Goal: Task Accomplishment & Management: Manage account settings

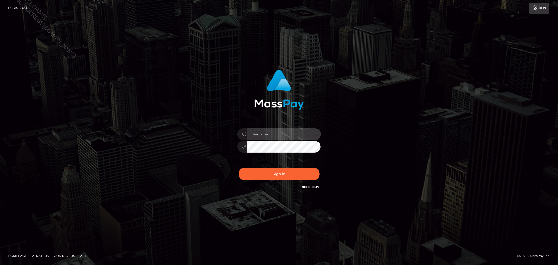
click at [275, 137] on input "text" at bounding box center [284, 134] width 74 height 12
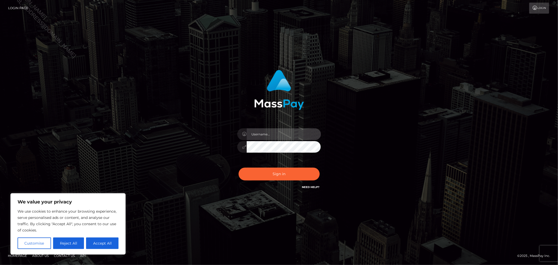
click at [288, 137] on input "text" at bounding box center [284, 134] width 74 height 12
type input "Allyssa"
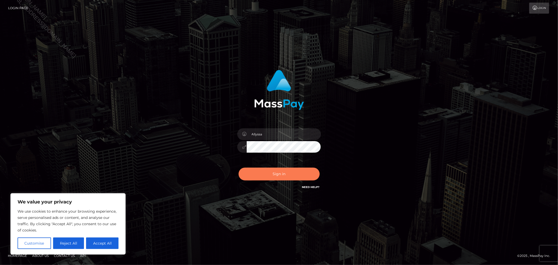
click at [266, 174] on button "Sign in" at bounding box center [279, 173] width 81 height 13
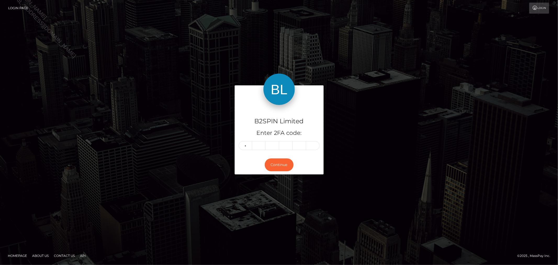
type input "4"
type input "5"
type input "1"
type input "6"
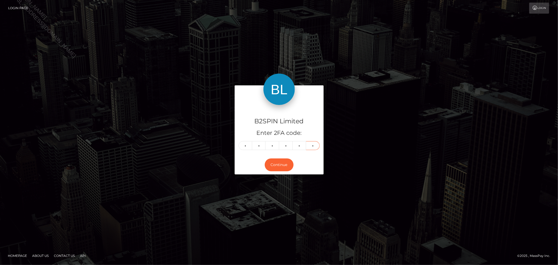
type input "5"
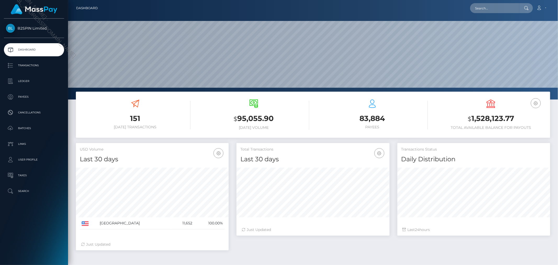
scroll to position [93, 153]
click at [52, 69] on p "Transactions" at bounding box center [34, 65] width 56 height 8
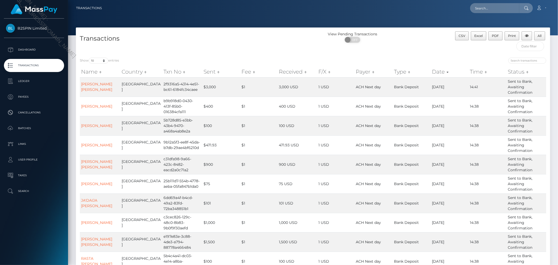
click at [93, 65] on div "Name Country Txn No Sent Fee Received F/X Payer Type Date Time Status Name Coun…" at bounding box center [313, 173] width 474 height 216
click at [92, 63] on select "10 25 50 100 250 500 1,000 3,500" at bounding box center [99, 61] width 20 height 6
select select "3500"
click at [89, 58] on select "10 25 50 100 250 500 1,000 3,500" at bounding box center [99, 61] width 20 height 6
click at [354, 44] on div "ON OFF" at bounding box center [352, 41] width 79 height 8
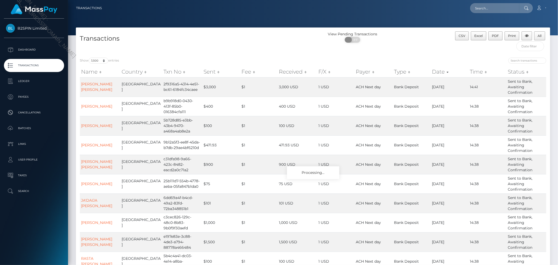
click at [354, 41] on span "OFF" at bounding box center [354, 40] width 13 height 6
checkbox input "true"
click at [384, 50] on div "View Pending Transactions ON OFF" at bounding box center [372, 42] width 118 height 22
click at [529, 49] on input "text" at bounding box center [530, 46] width 28 height 10
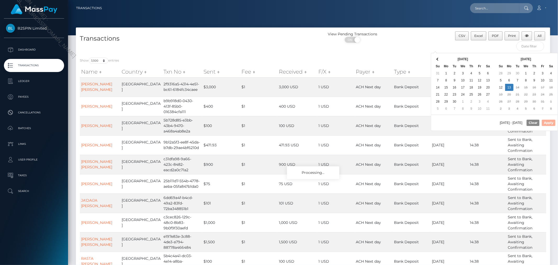
click at [467, 127] on div "10/14/2025 - 10/13/2025 Clear Apply" at bounding box center [494, 123] width 127 height 16
click at [546, 121] on button "Apply" at bounding box center [549, 123] width 14 height 6
type input "09/29/2025 - 10/13/2025"
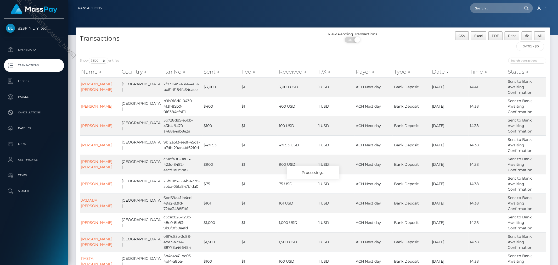
click at [397, 13] on div "Loading... Loading... Account Edit Profile Logout" at bounding box center [328, 8] width 444 height 11
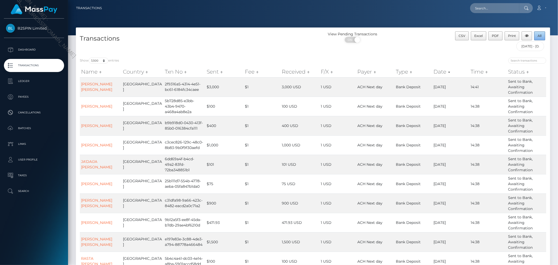
click at [539, 36] on span "All" at bounding box center [540, 36] width 4 height 4
click at [437, 49] on div "CSV Excel PDF Print All 09/29/2025 - 10/13/2025" at bounding box center [491, 42] width 118 height 22
click at [500, 8] on input "text" at bounding box center [494, 8] width 49 height 10
paste input "cd25fde7-0146-4c77-b2c8-6d9b11f87744"
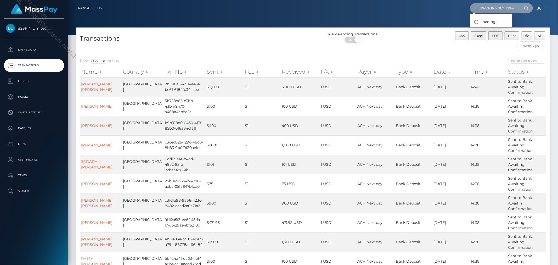
type input "cd25fde7-0146-4c77-b2c8-6d9b11f87744"
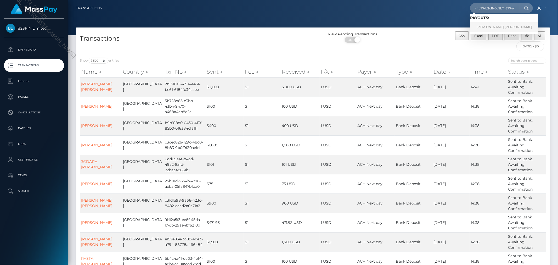
click at [489, 27] on link "CARLOS JAVIER SALGADO DIAZ" at bounding box center [504, 27] width 68 height 10
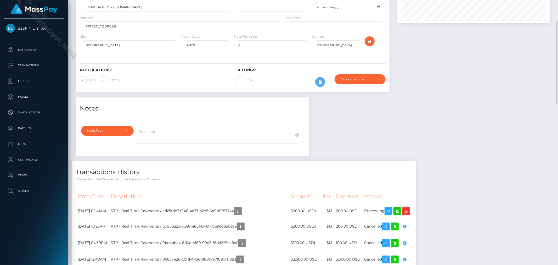
scroll to position [105, 0]
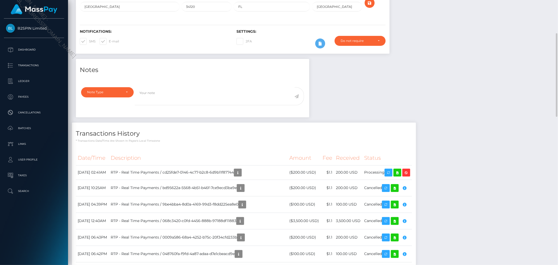
click at [241, 176] on icon "button" at bounding box center [238, 172] width 6 height 7
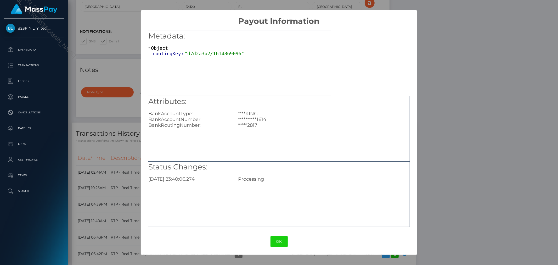
click at [475, 101] on div "**********" at bounding box center [279, 132] width 558 height 265
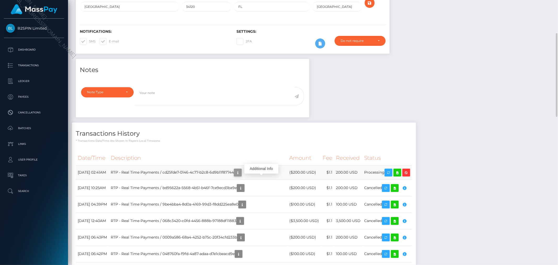
click at [241, 176] on icon "button" at bounding box center [238, 172] width 6 height 7
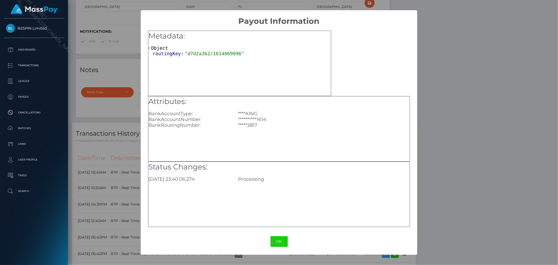
click at [478, 122] on div "**********" at bounding box center [279, 132] width 558 height 265
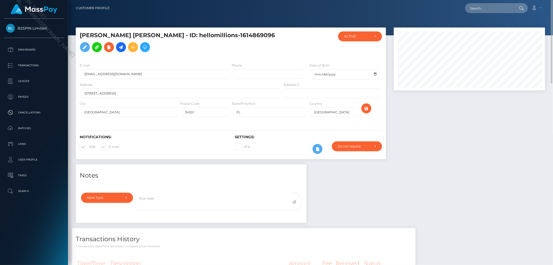
scroll to position [63, 151]
click at [492, 9] on input "text" at bounding box center [490, 8] width 49 height 10
paste input "cd25fde7-0146-4c77-b2c8-6d9b11f87744"
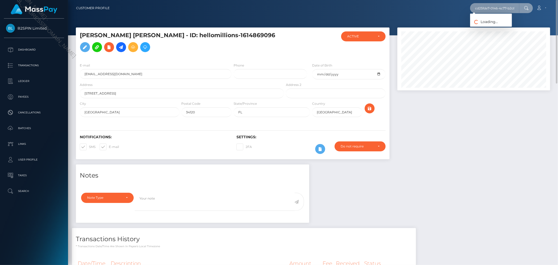
scroll to position [0, 22]
type input "cd25fde7-0146-4c77-b2c8-6d9b11f87744"
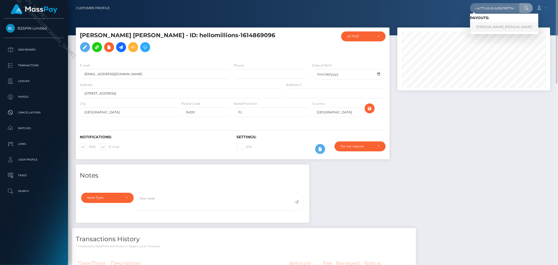
click at [493, 27] on link "CARLOS JAVIER SALGADO DIAZ" at bounding box center [504, 27] width 68 height 10
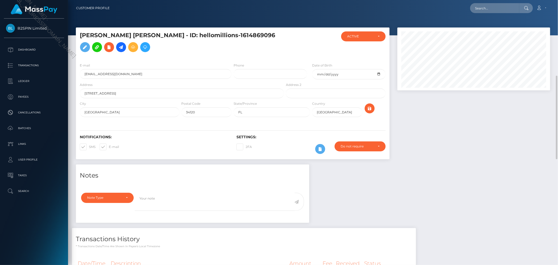
scroll to position [63, 153]
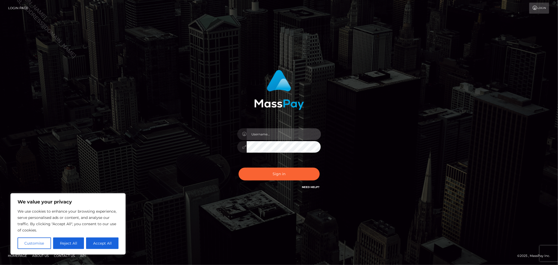
click at [290, 132] on input "text" at bounding box center [284, 134] width 74 height 12
type input "Allyssa"
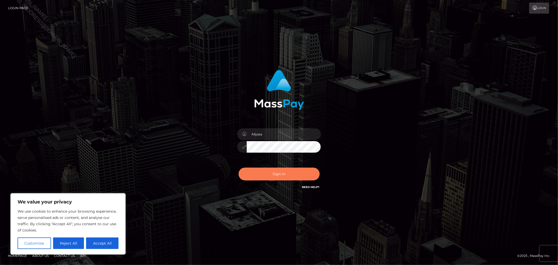
click at [257, 174] on button "Sign in" at bounding box center [279, 173] width 81 height 13
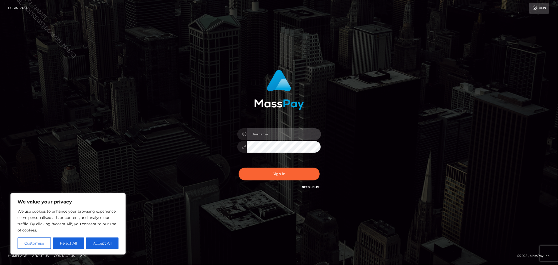
click at [264, 128] on input "text" at bounding box center [284, 134] width 74 height 12
type input "Allyssa"
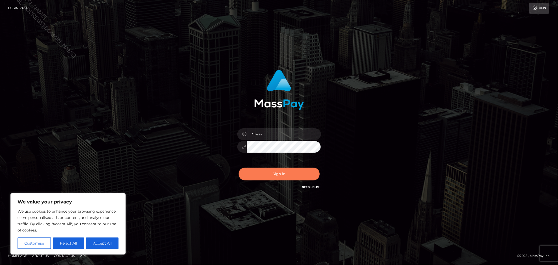
click at [285, 174] on button "Sign in" at bounding box center [279, 173] width 81 height 13
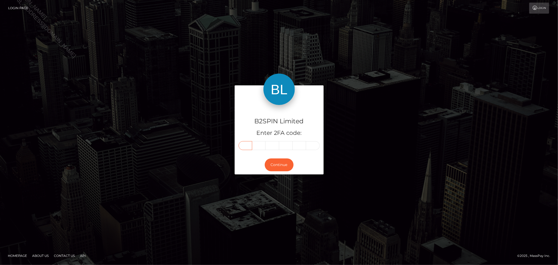
click at [245, 143] on input "text" at bounding box center [246, 145] width 14 height 9
type input "3"
type input "6"
type input "0"
type input "3"
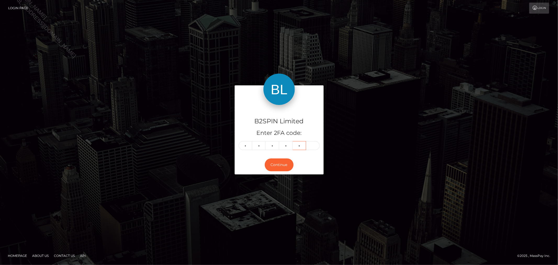
type input "8"
type input "3"
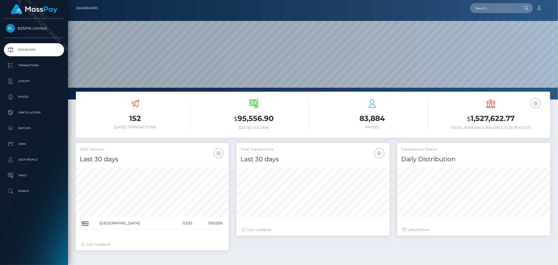
scroll to position [93, 153]
click at [480, 119] on h3 "$ 1,527,622.77" at bounding box center [490, 118] width 111 height 11
copy h3 "1,527,622.77"
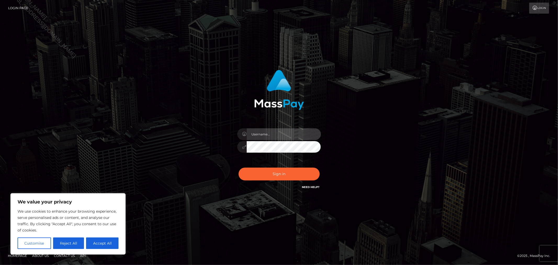
click at [274, 129] on input "text" at bounding box center [284, 134] width 74 height 12
click at [260, 137] on input "text" at bounding box center [284, 134] width 74 height 12
type input "Allyssa"
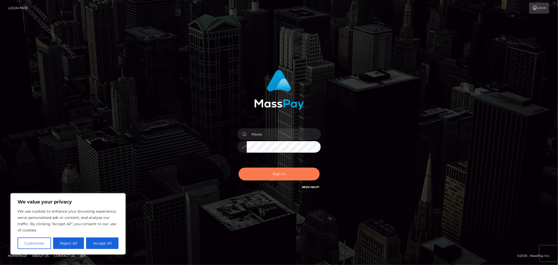
click at [270, 177] on button "Sign in" at bounding box center [279, 173] width 81 height 13
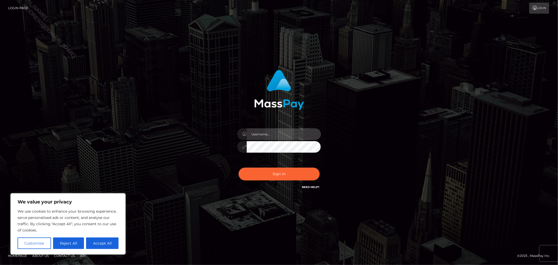
click at [270, 138] on input "text" at bounding box center [284, 134] width 74 height 12
type input "Allyssa"
click at [285, 162] on div "Allyssa" at bounding box center [279, 144] width 92 height 40
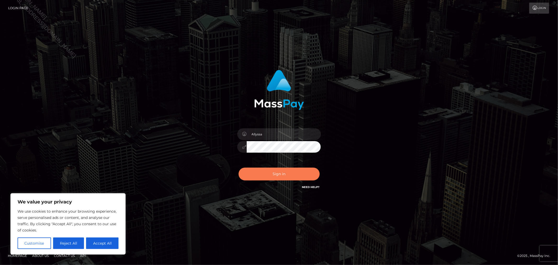
click at [283, 170] on button "Sign in" at bounding box center [279, 173] width 81 height 13
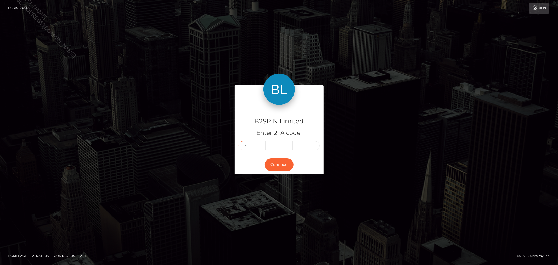
type input "1"
type input "4"
type input "8"
type input "7"
type input "8"
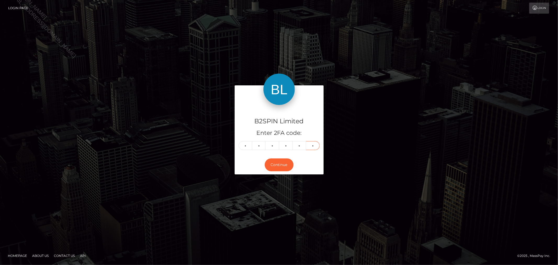
type input "6"
